Goal: Task Accomplishment & Management: Use online tool/utility

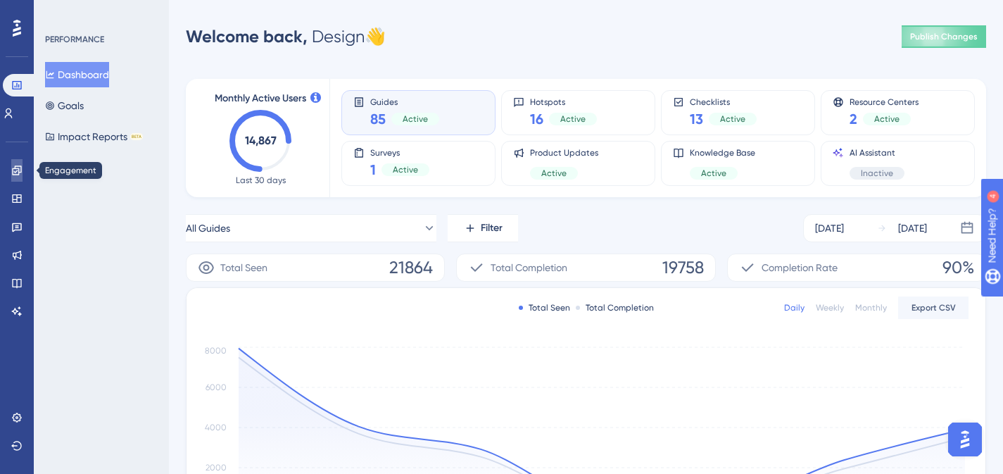
click at [13, 167] on icon at bounding box center [16, 170] width 11 height 11
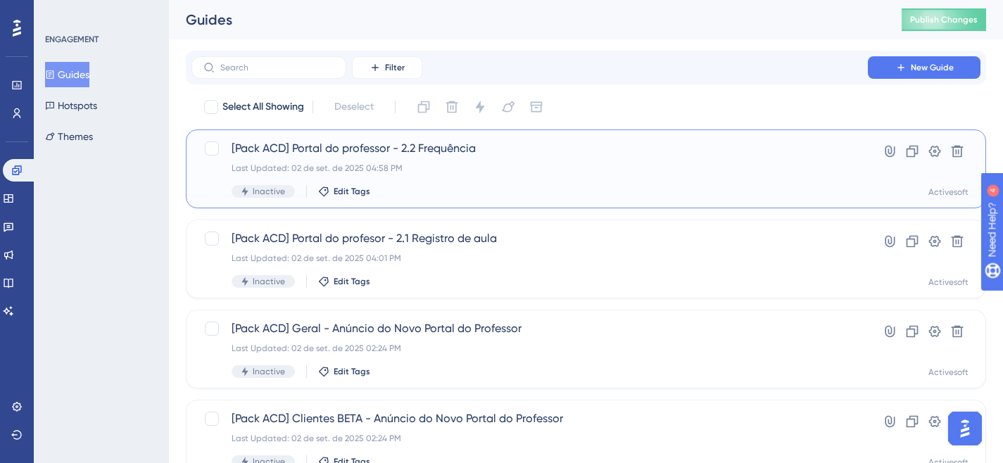
click at [404, 153] on span "[Pack ACD] Portal do professor - 2.2 Frequência" at bounding box center [530, 148] width 596 height 17
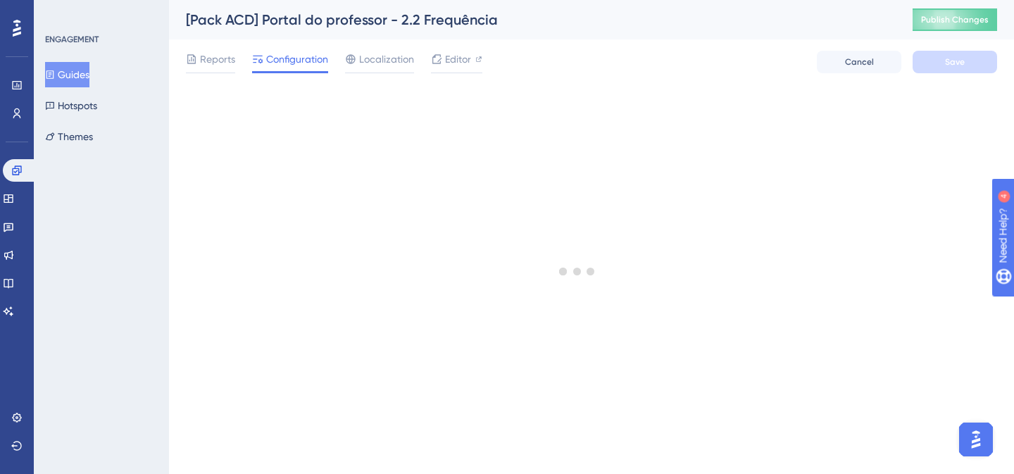
click at [415, 23] on div "[Pack ACD] Portal do professor - 2.2 Frequência" at bounding box center [531, 20] width 691 height 20
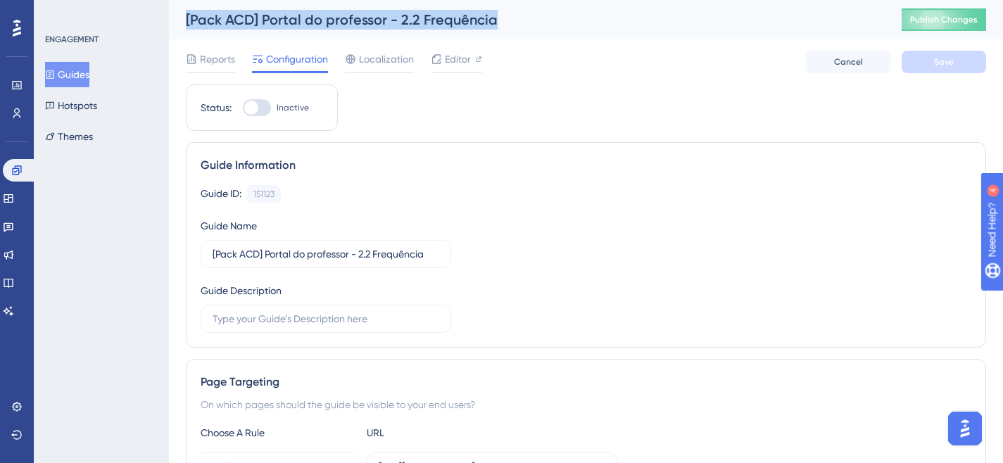
click at [415, 23] on div "[Pack ACD] Portal do professor - 2.2 Frequência" at bounding box center [526, 20] width 681 height 20
copy div "[Pack ACD] Portal do professor - 2.2 Frequência"
